Goal: Information Seeking & Learning: Find specific fact

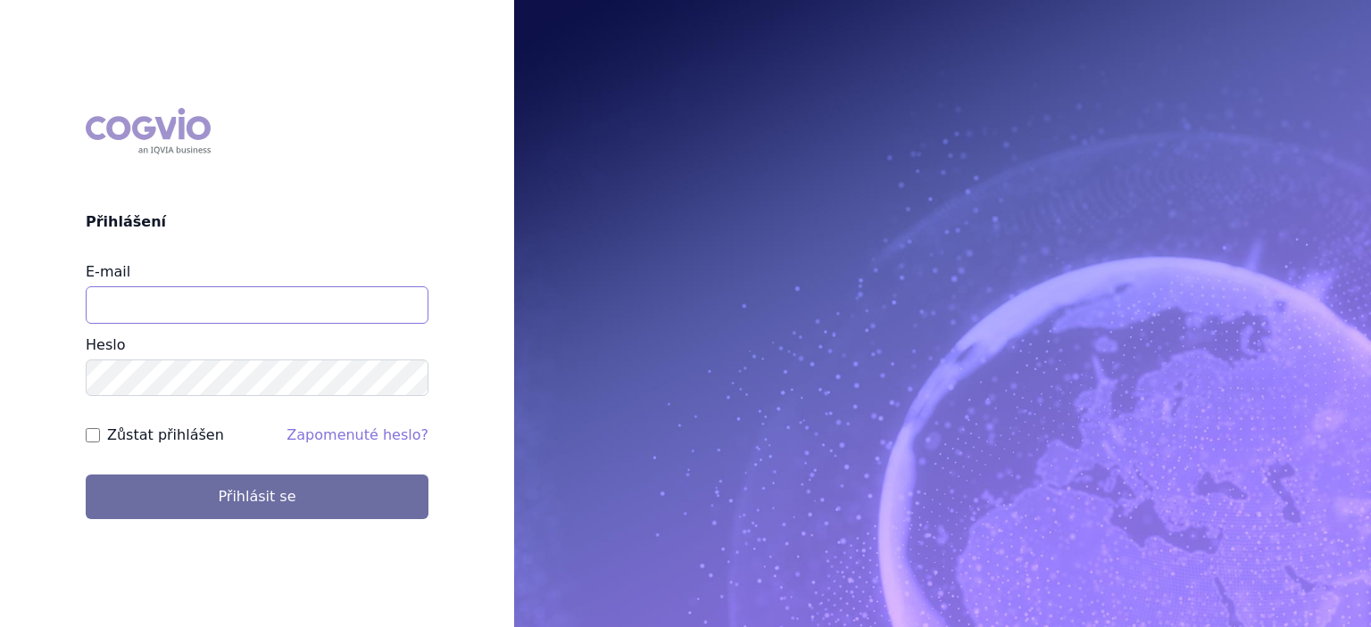
click at [349, 309] on input "E-mail" at bounding box center [257, 304] width 343 height 37
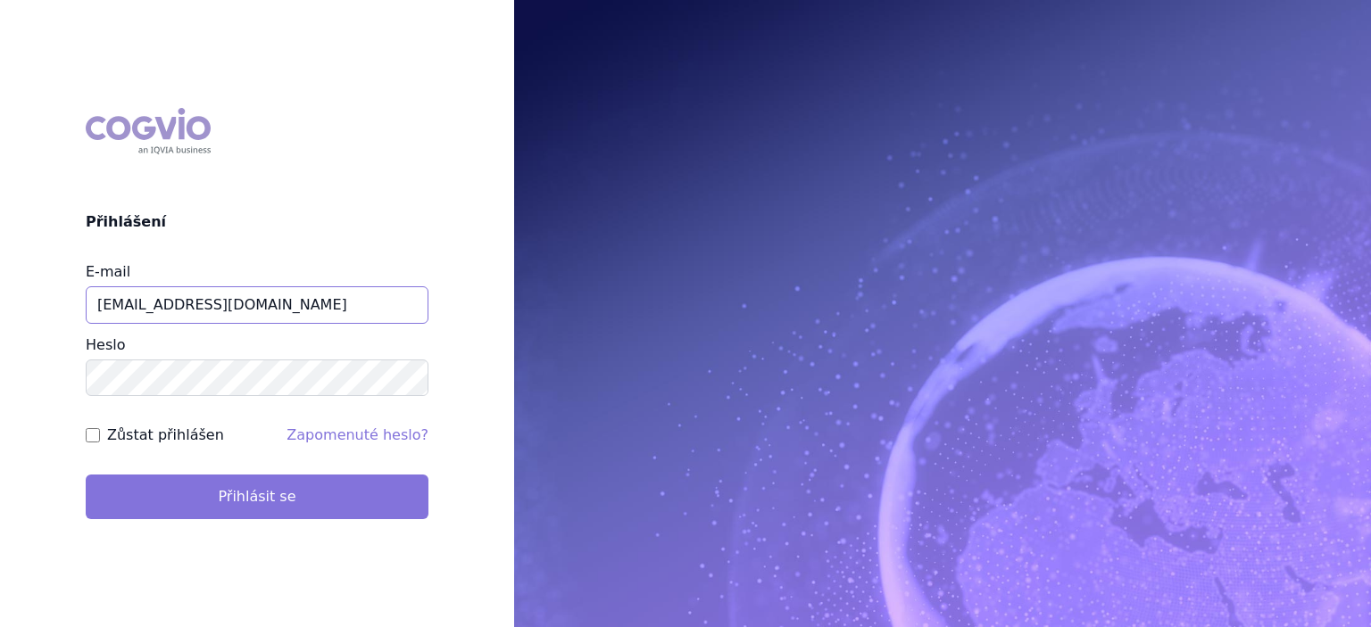
type input "jiri.sterba2@vzp.cz"
click at [200, 498] on button "Přihlásit se" at bounding box center [257, 497] width 343 height 45
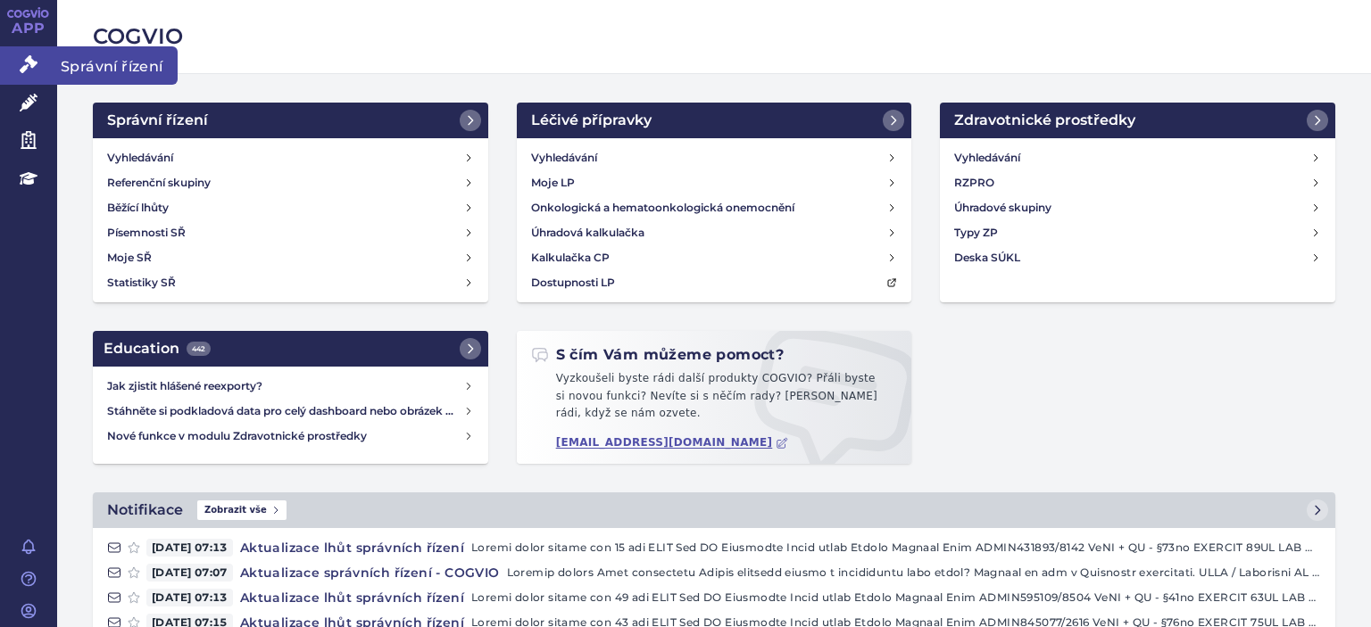
click at [29, 76] on link "Správní řízení" at bounding box center [28, 64] width 57 height 37
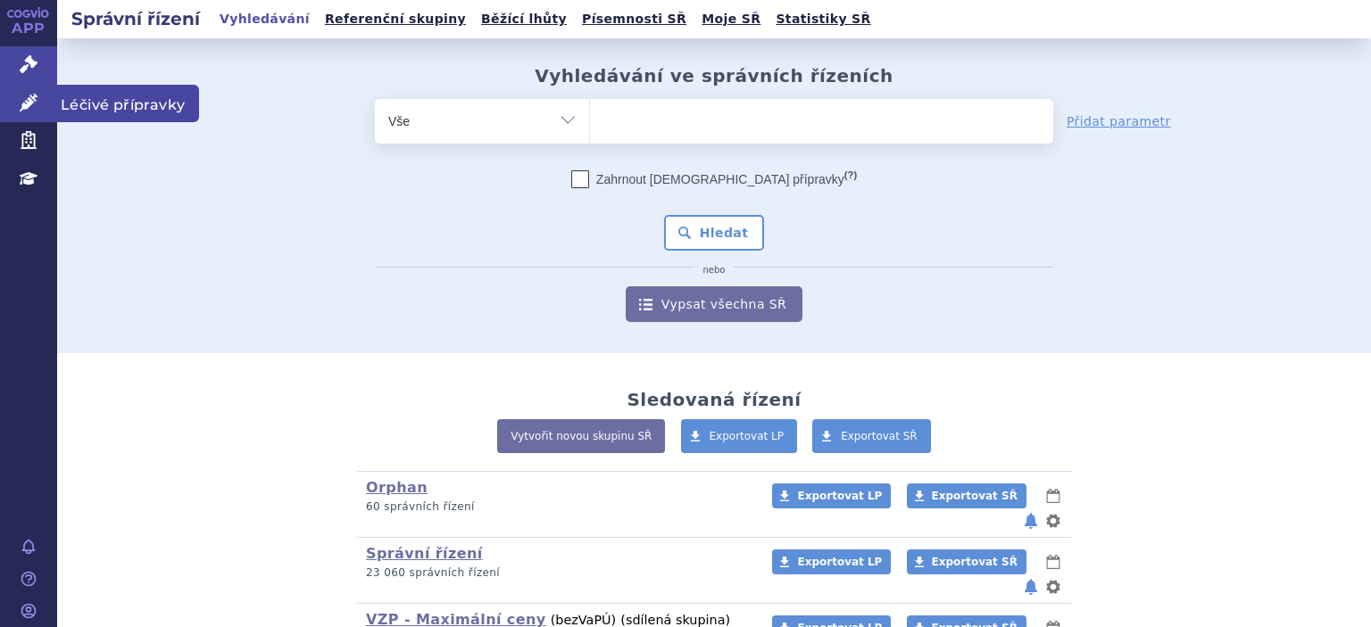
click at [39, 113] on link "Léčivé přípravky" at bounding box center [28, 103] width 57 height 37
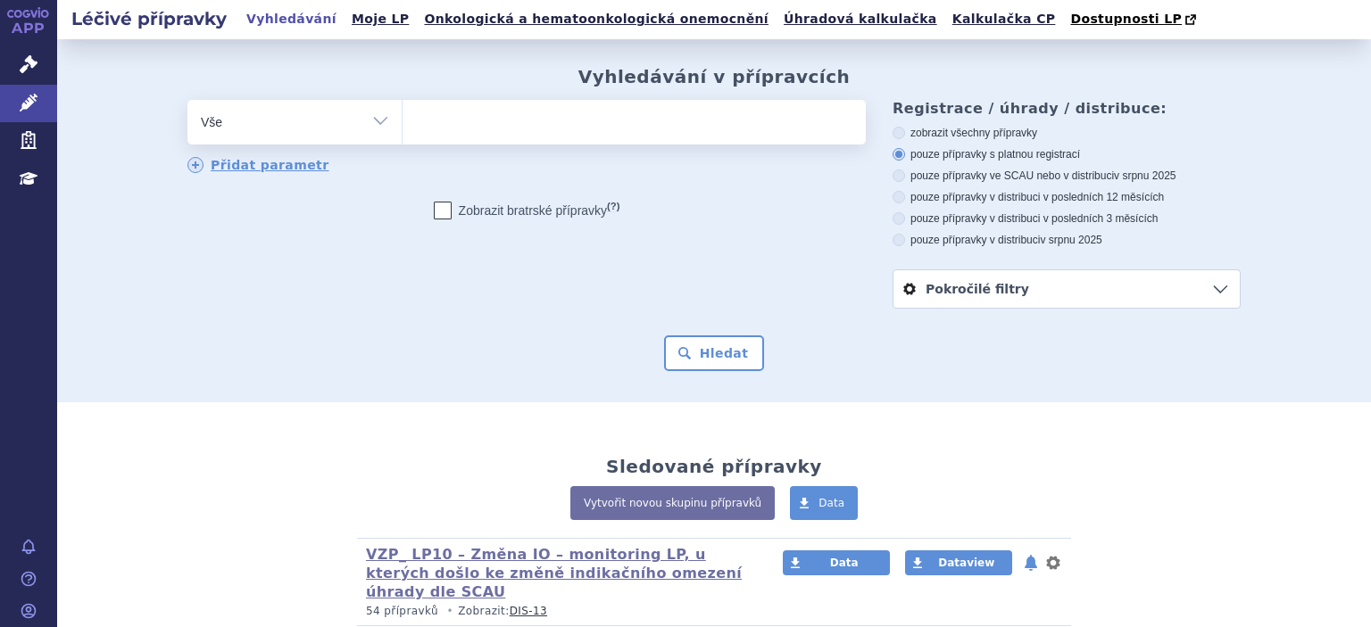
click at [518, 121] on ul at bounding box center [633, 118] width 463 height 37
click at [402, 121] on select at bounding box center [402, 121] width 1 height 45
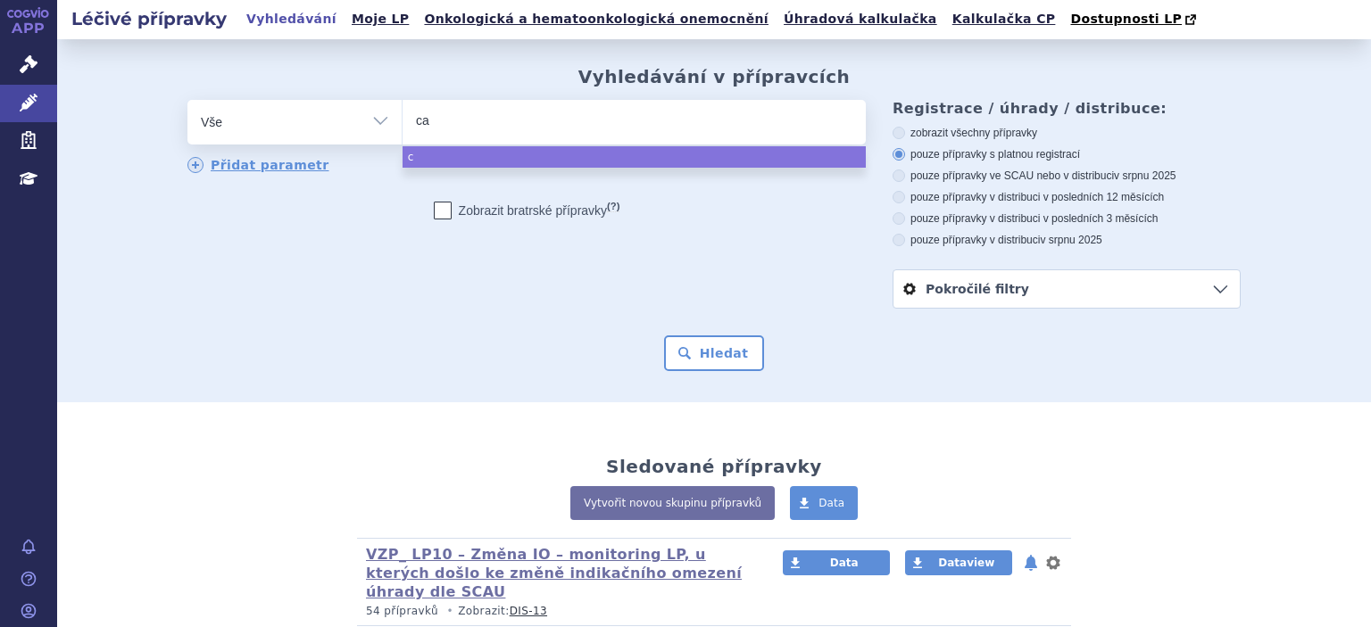
type input "car"
type input "carv"
type input "carvy"
type input "carvyk"
type input "carvykt"
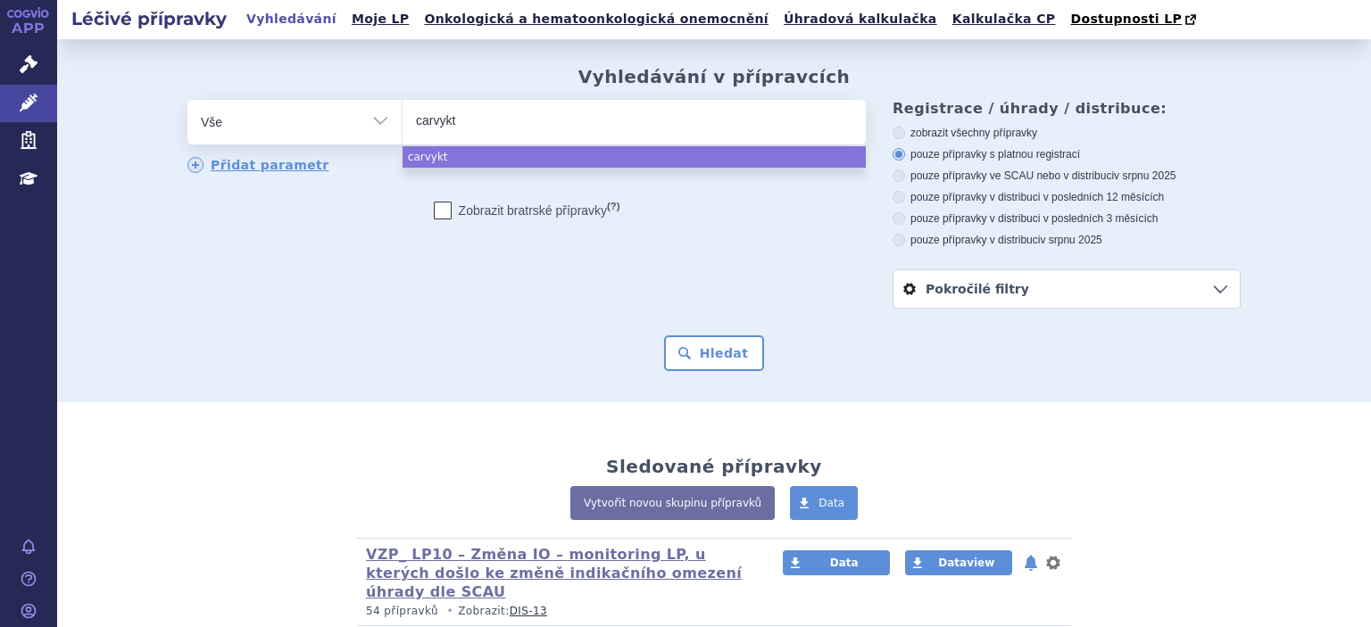
type input "carvykti"
select select "carvykti"
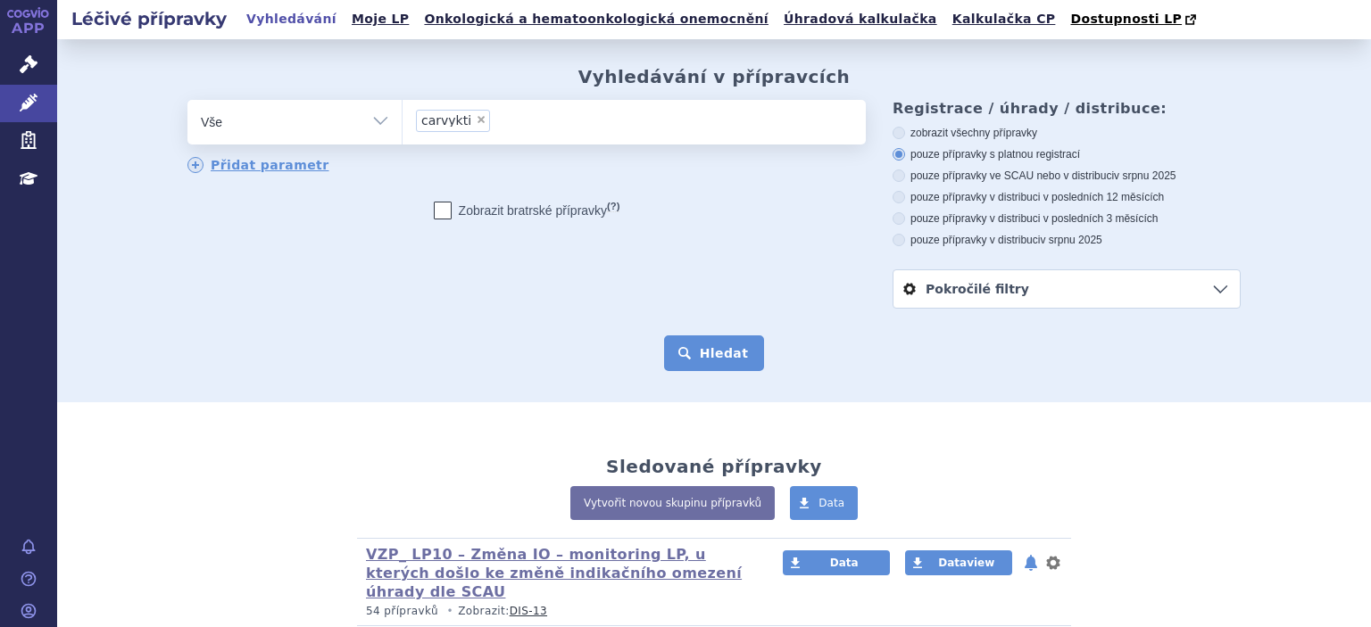
click at [714, 351] on button "Hledat" at bounding box center [714, 353] width 101 height 36
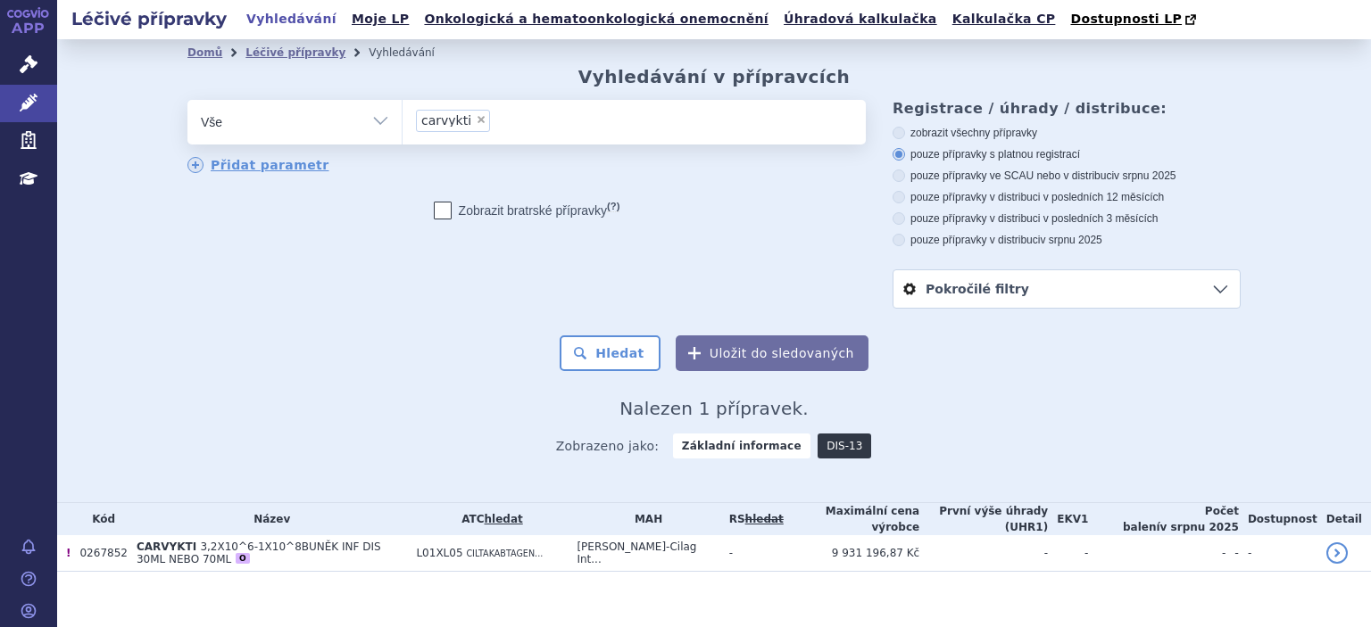
click at [831, 448] on link "DIS-13" at bounding box center [844, 446] width 54 height 25
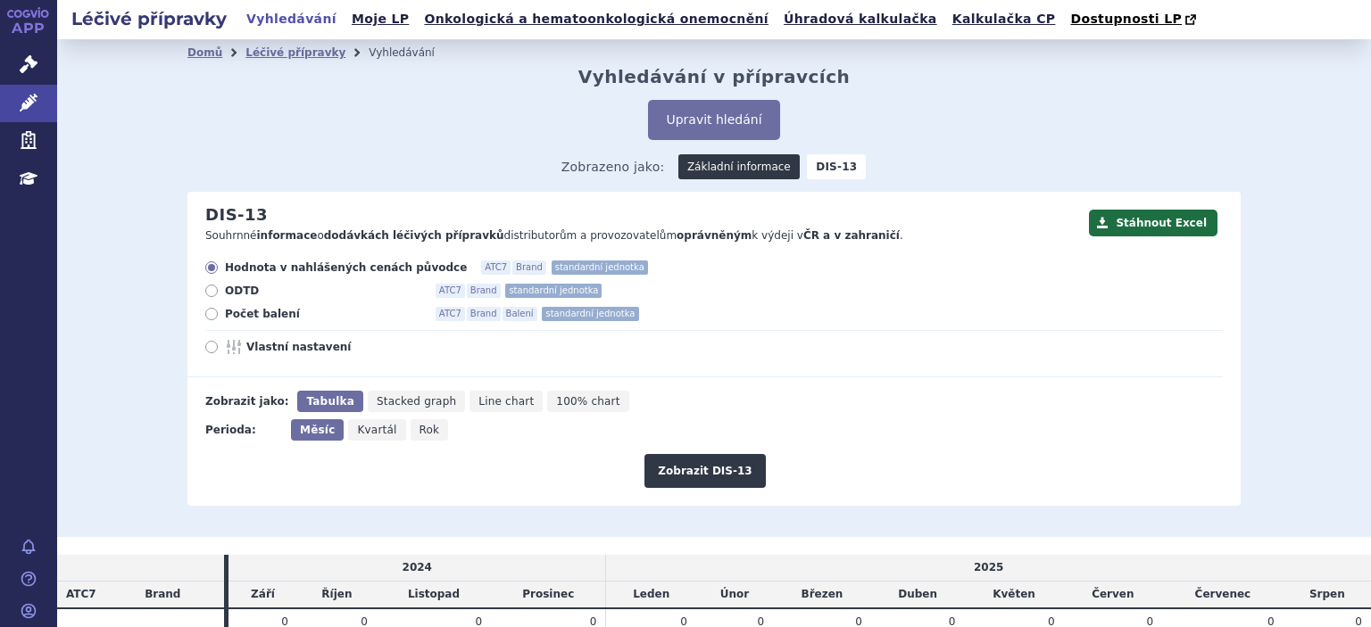
click at [759, 164] on link "Základní informace" at bounding box center [738, 166] width 121 height 25
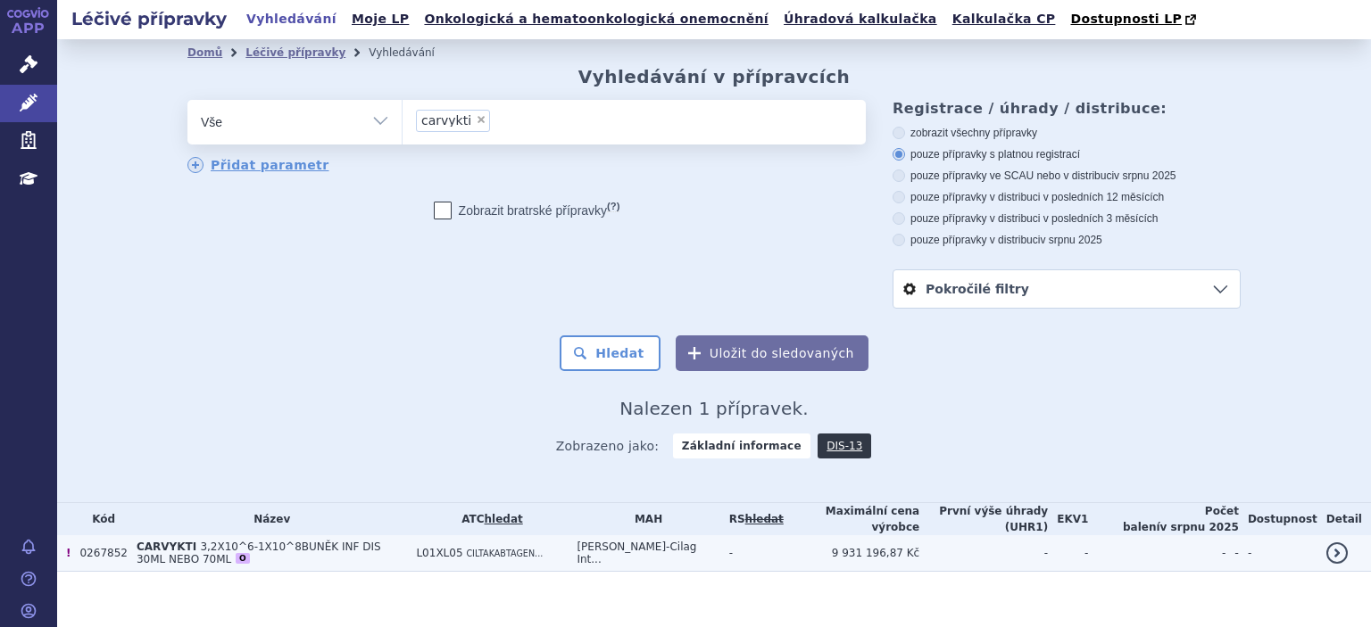
click at [262, 546] on span "3,2X10^6-1X10^8BUNĚK INF DIS 30ML NEBO 70ML" at bounding box center [259, 553] width 244 height 25
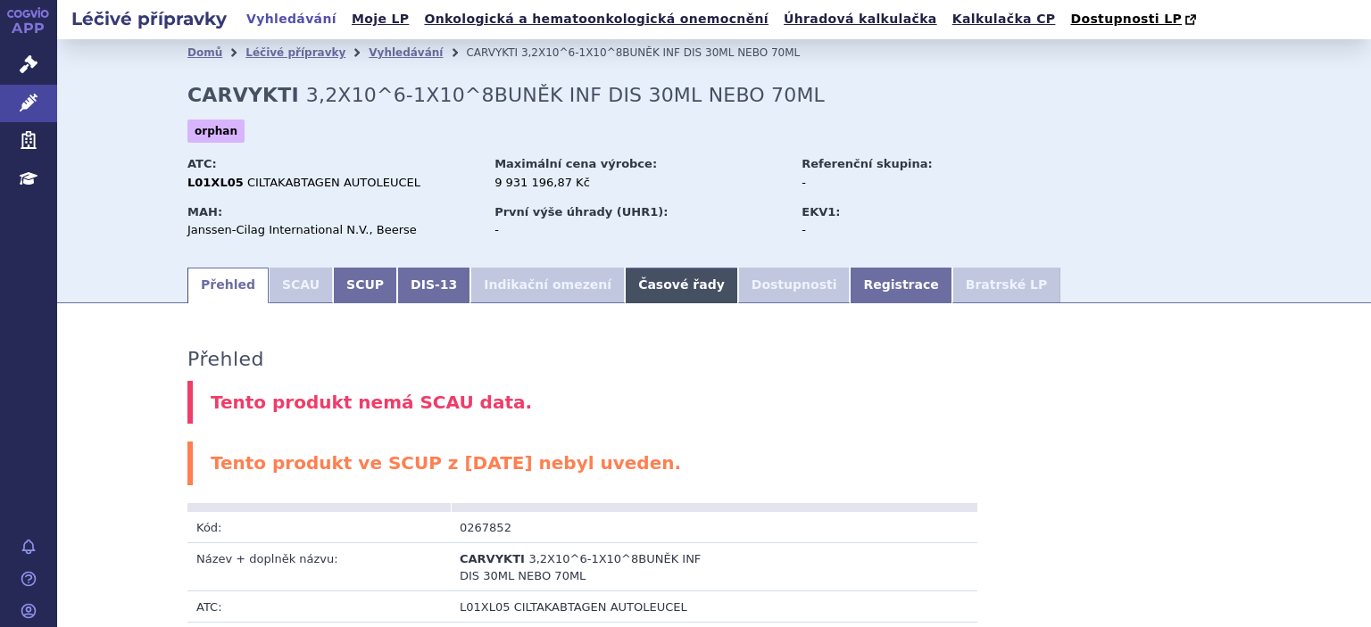
click at [634, 283] on link "Časové řady" at bounding box center [681, 286] width 113 height 36
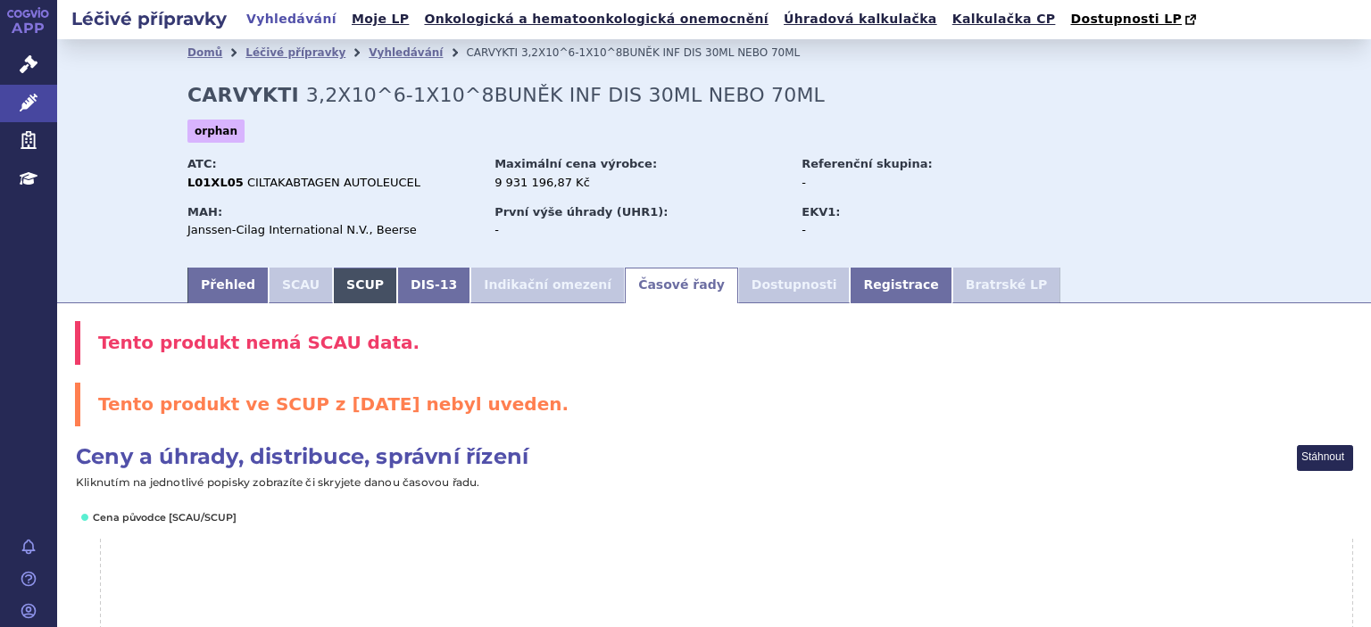
click at [358, 282] on link "SCUP" at bounding box center [365, 286] width 64 height 36
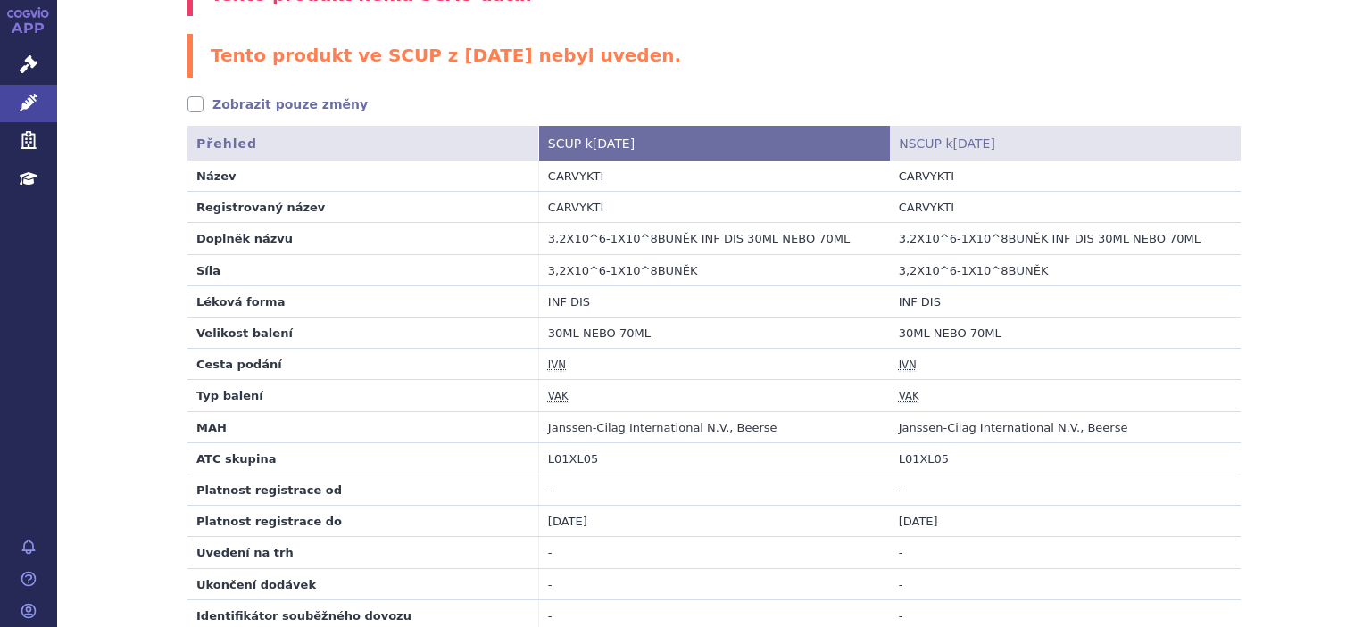
scroll to position [232, 0]
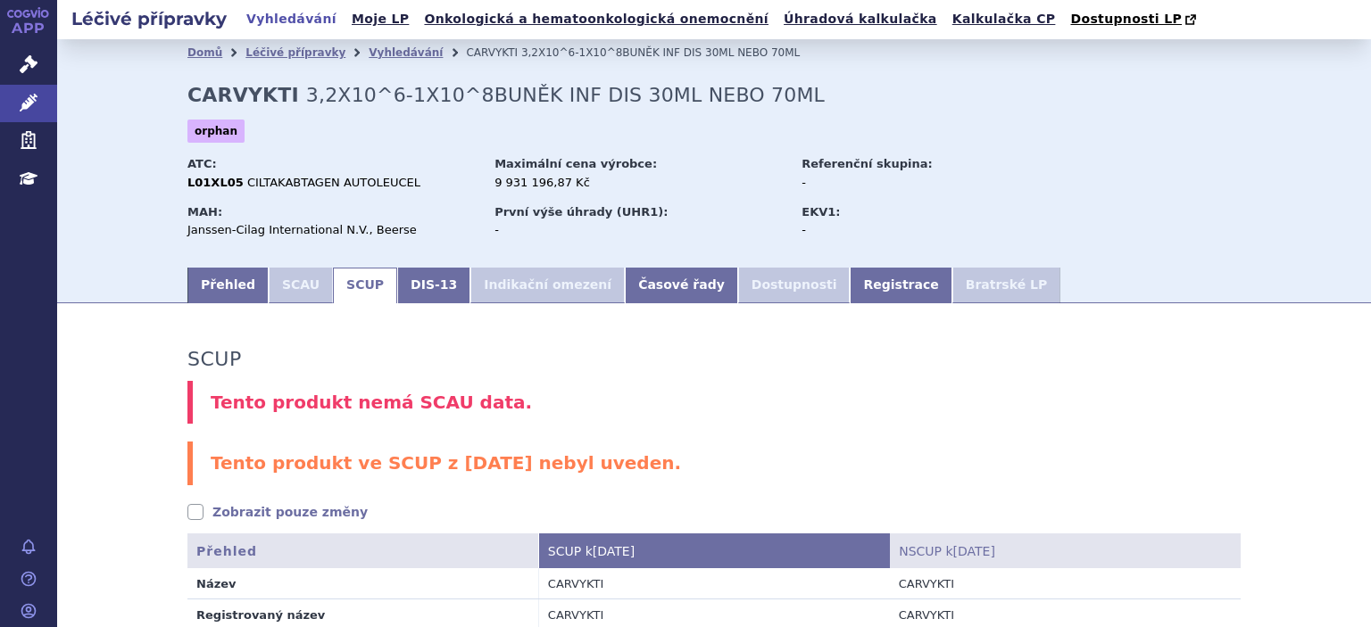
scroll to position [232, 0]
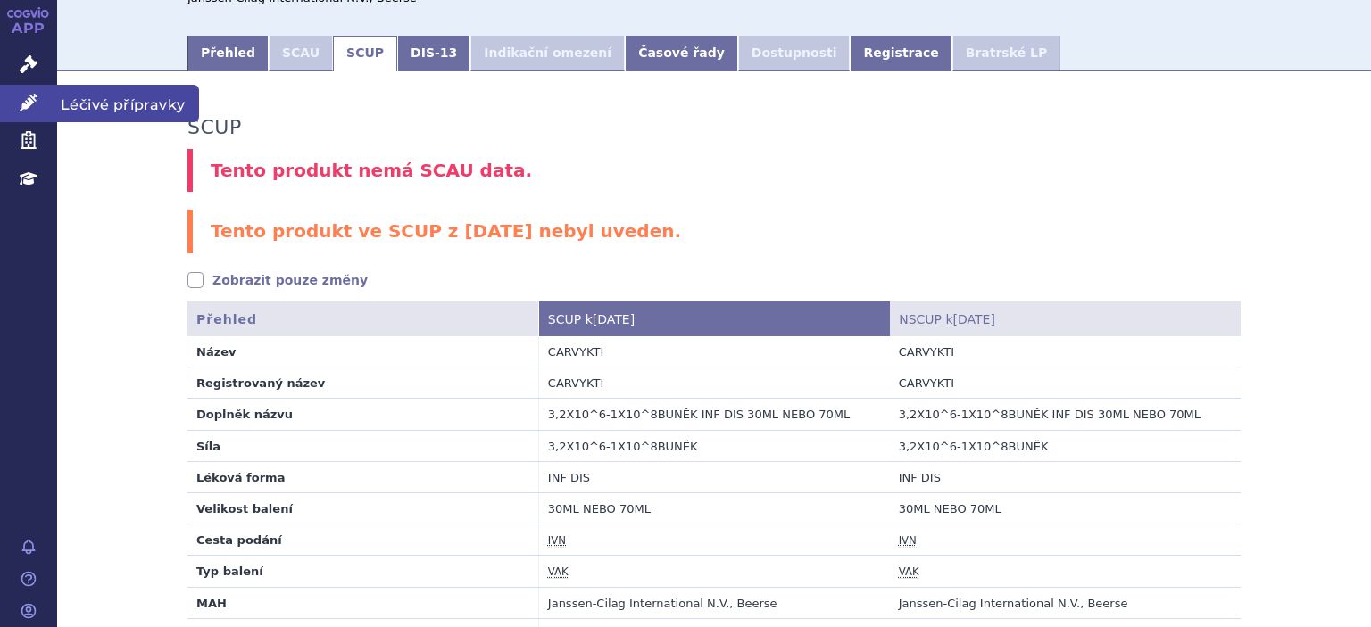
click at [55, 88] on link "Léčivé přípravky" at bounding box center [28, 103] width 57 height 37
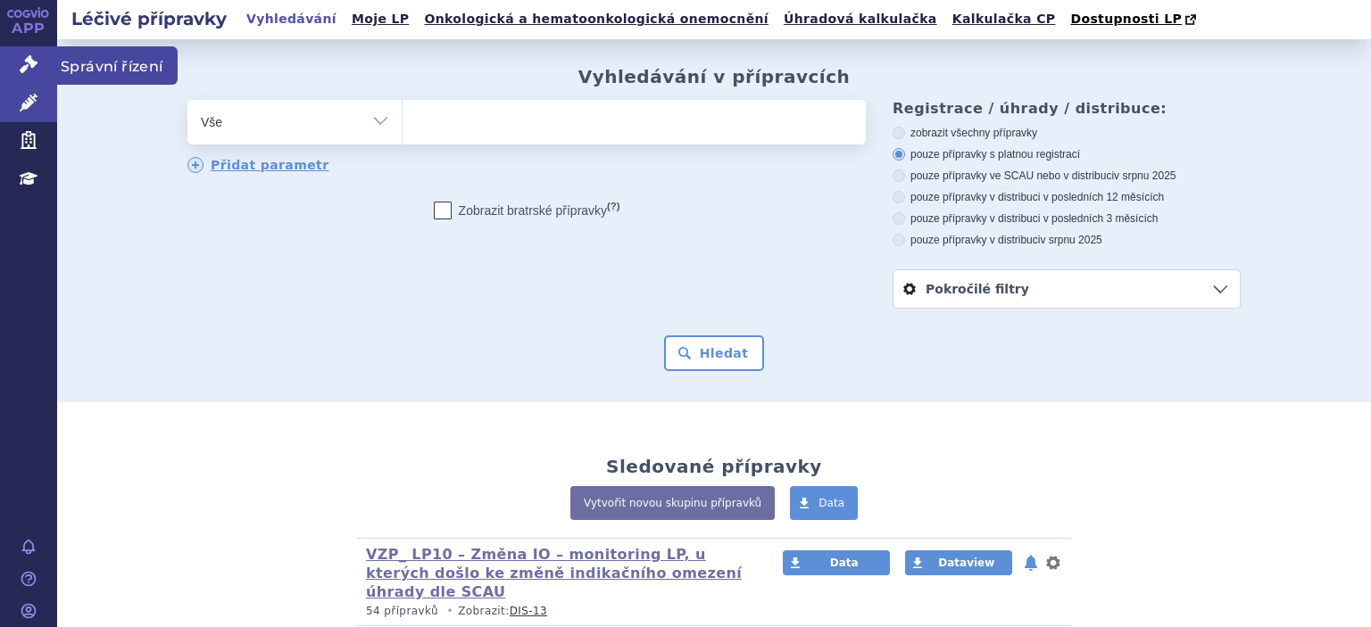
click at [16, 70] on link "Správní řízení" at bounding box center [28, 64] width 57 height 37
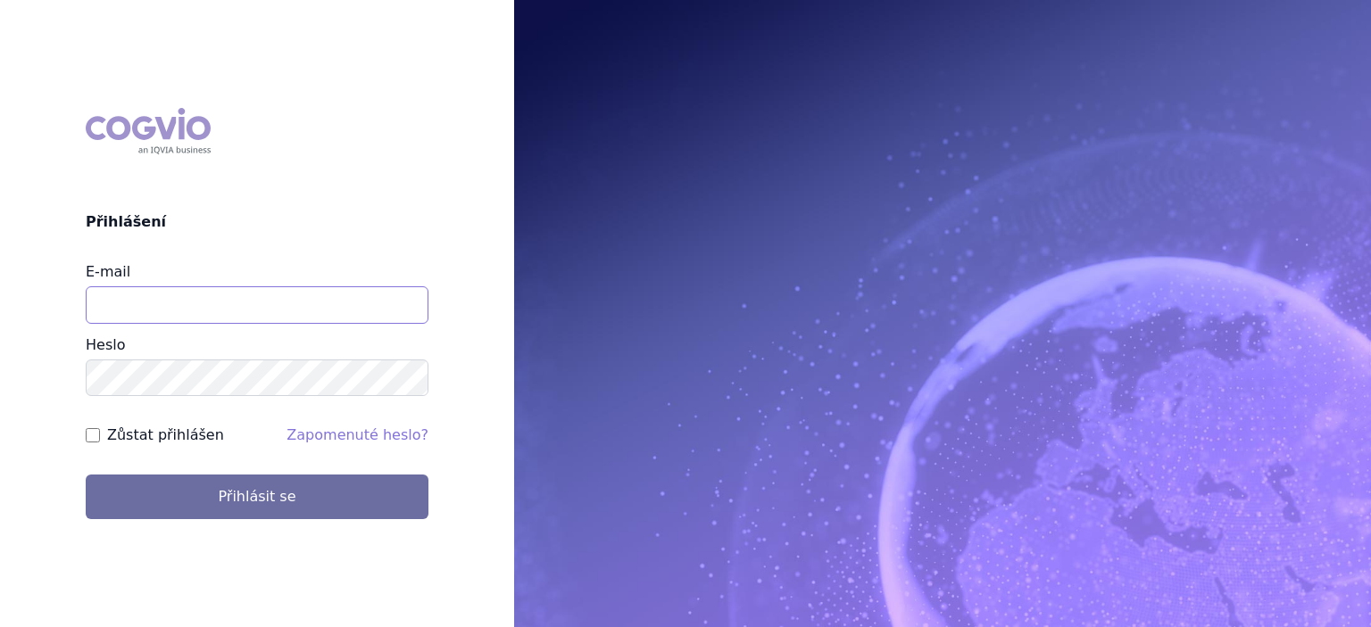
click at [222, 309] on input "E-mail" at bounding box center [257, 304] width 343 height 37
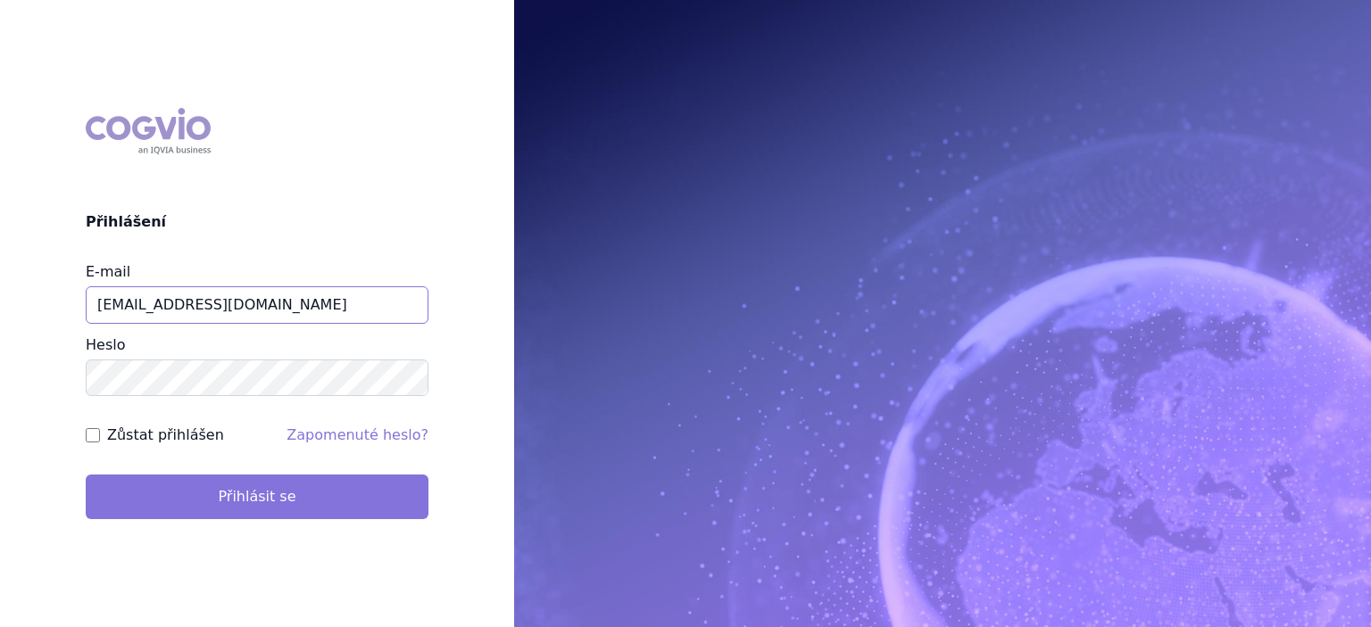
type input "[EMAIL_ADDRESS][DOMAIN_NAME]"
click at [256, 498] on button "Přihlásit se" at bounding box center [257, 497] width 343 height 45
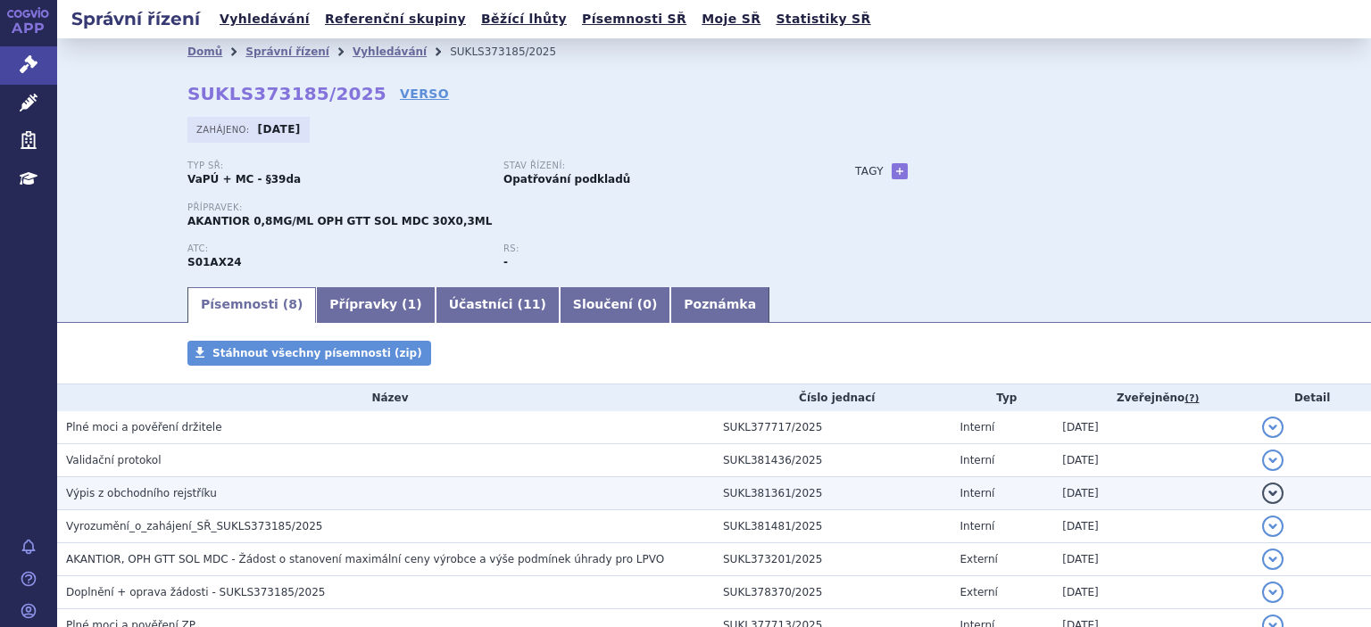
click at [171, 500] on span "Výpis z obchodního rejstříku" at bounding box center [141, 493] width 151 height 12
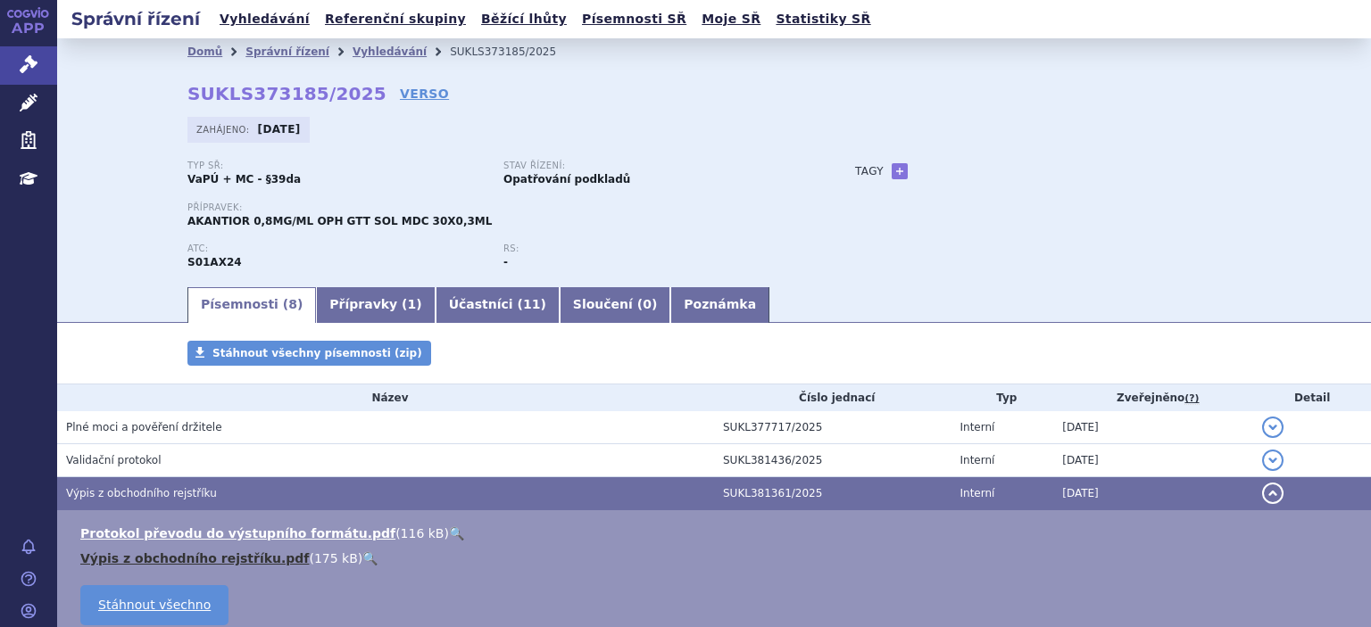
click at [170, 564] on link "Výpis z obchodního rejstříku.pdf" at bounding box center [194, 558] width 228 height 14
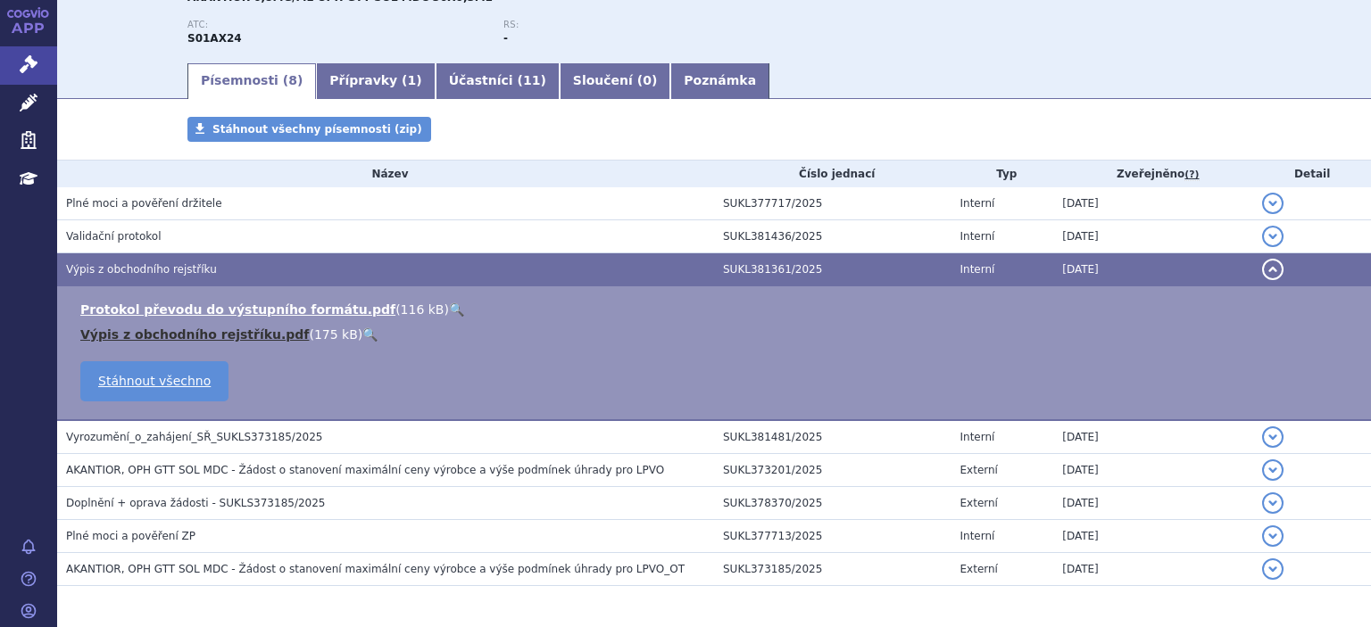
scroll to position [231, 0]
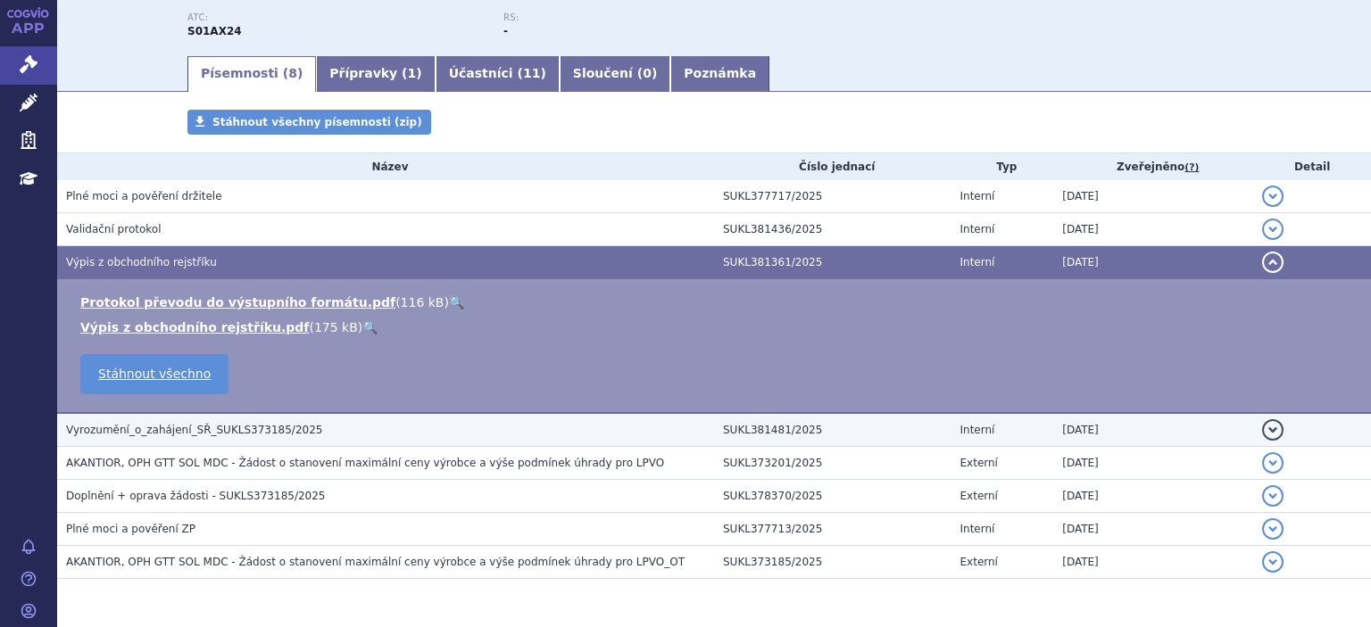
click at [210, 436] on span "Vyrozumění_o_zahájení_SŘ_SUKLS373185/2025" at bounding box center [194, 430] width 256 height 12
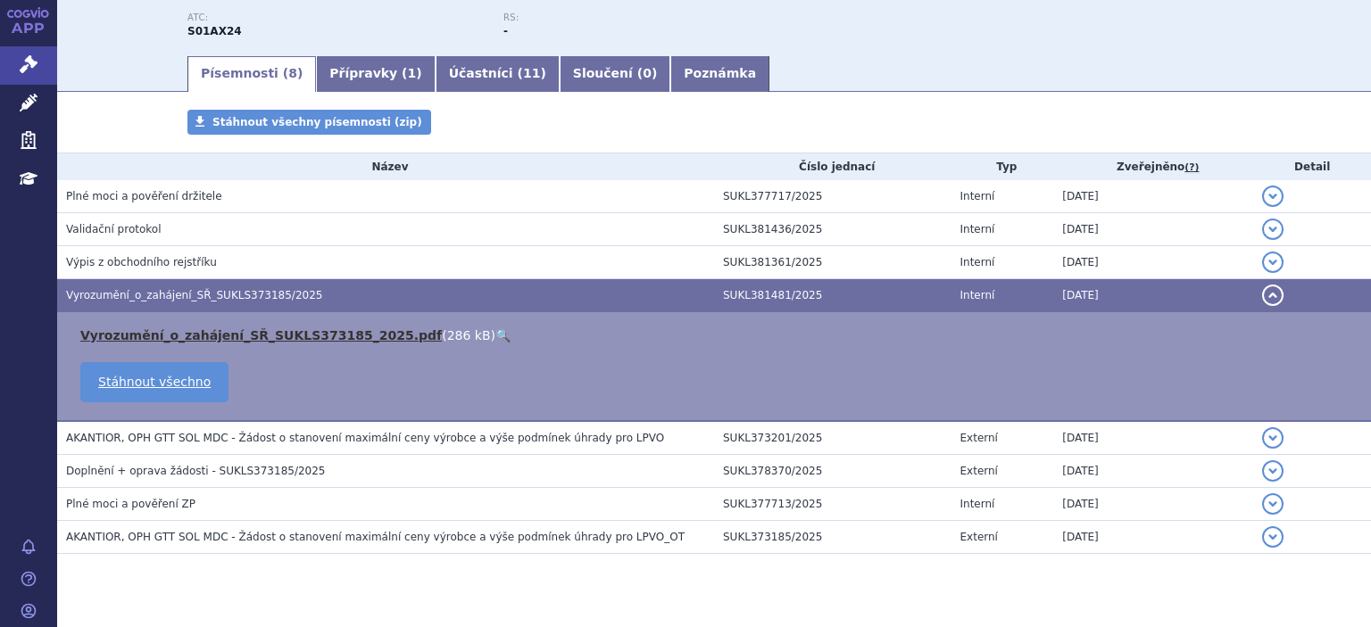
click at [171, 341] on link "Vyrozumění_o_zahájení_SŘ_SUKLS373185_2025.pdf" at bounding box center [260, 335] width 361 height 14
